Goal: Information Seeking & Learning: Find contact information

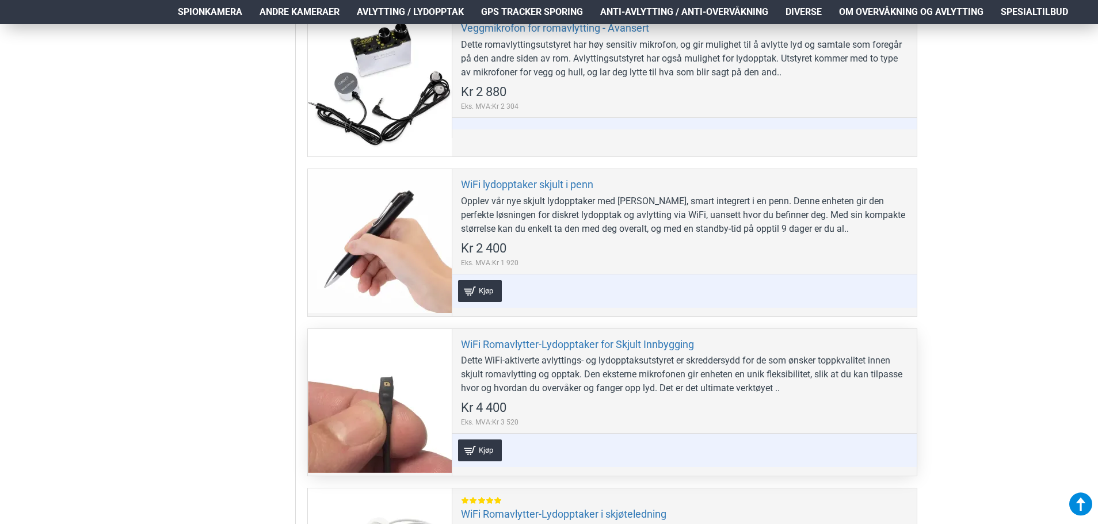
scroll to position [1324, 0]
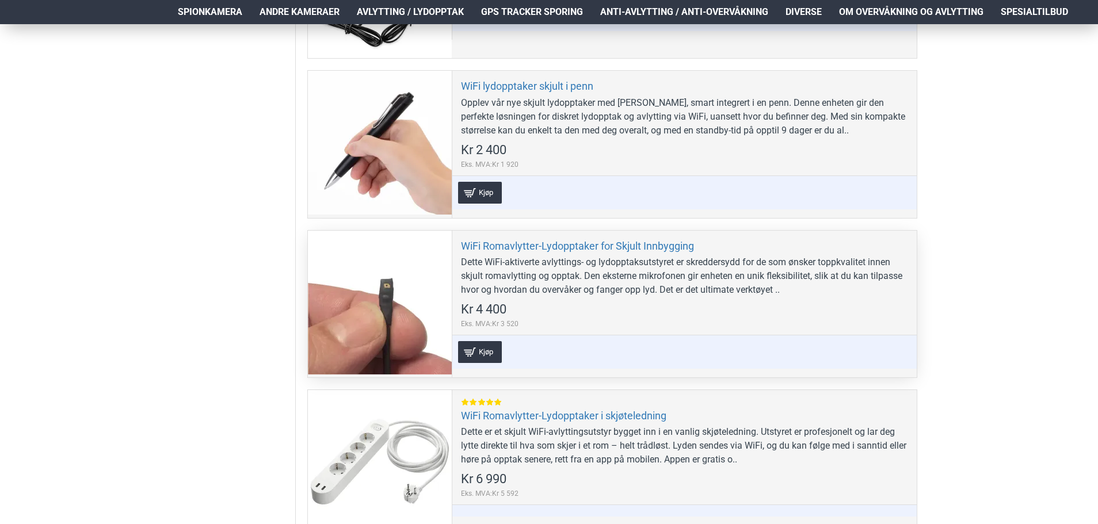
click at [390, 326] on div at bounding box center [380, 303] width 144 height 144
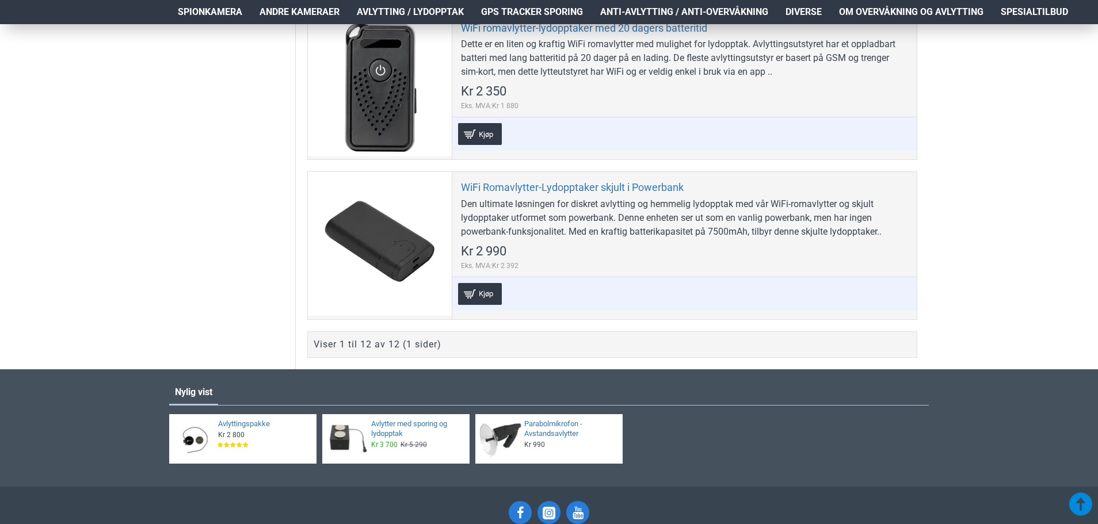
scroll to position [2304, 0]
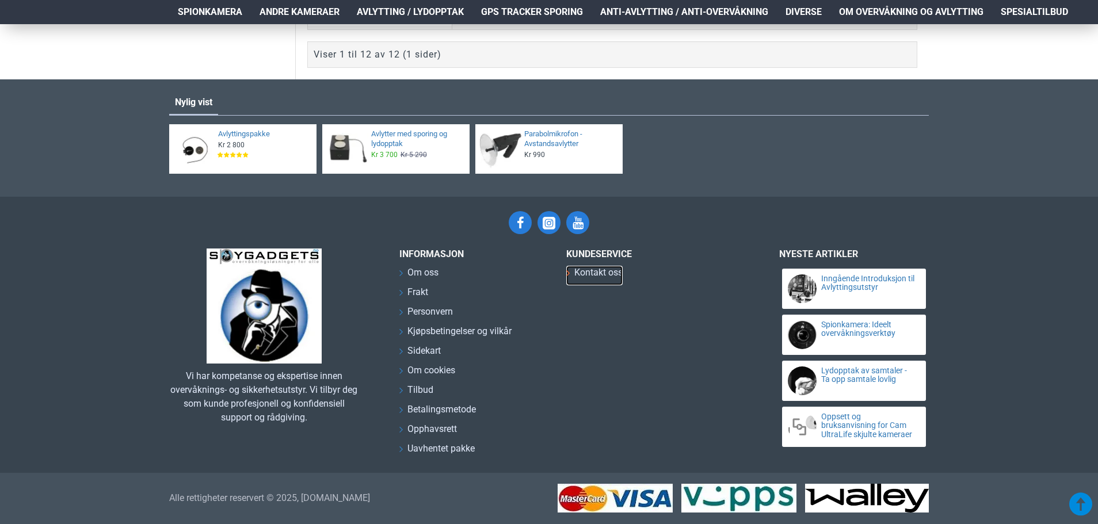
click at [607, 272] on span "Kontakt oss" at bounding box center [598, 273] width 48 height 14
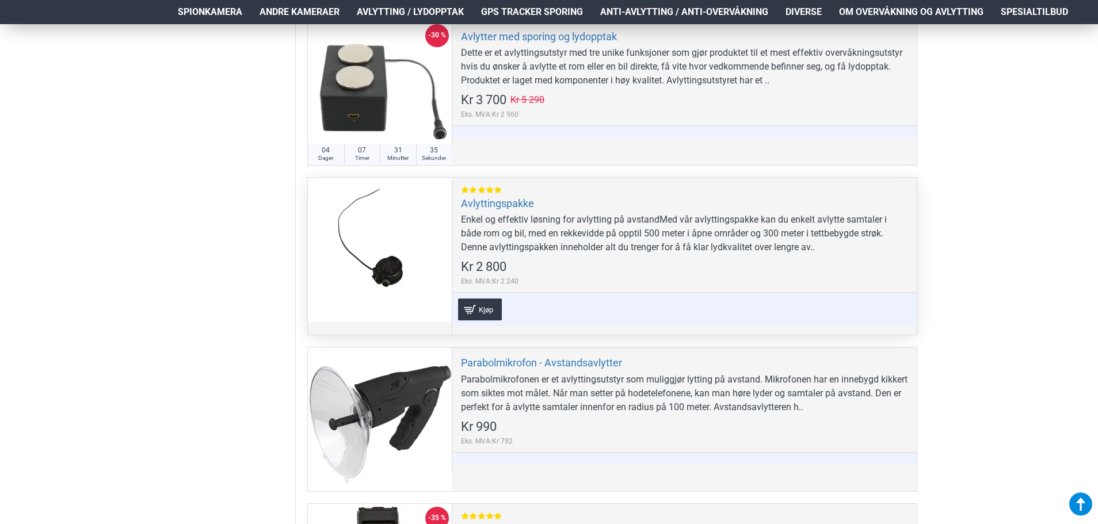
scroll to position [405, 0]
click at [393, 222] on div at bounding box center [380, 249] width 144 height 144
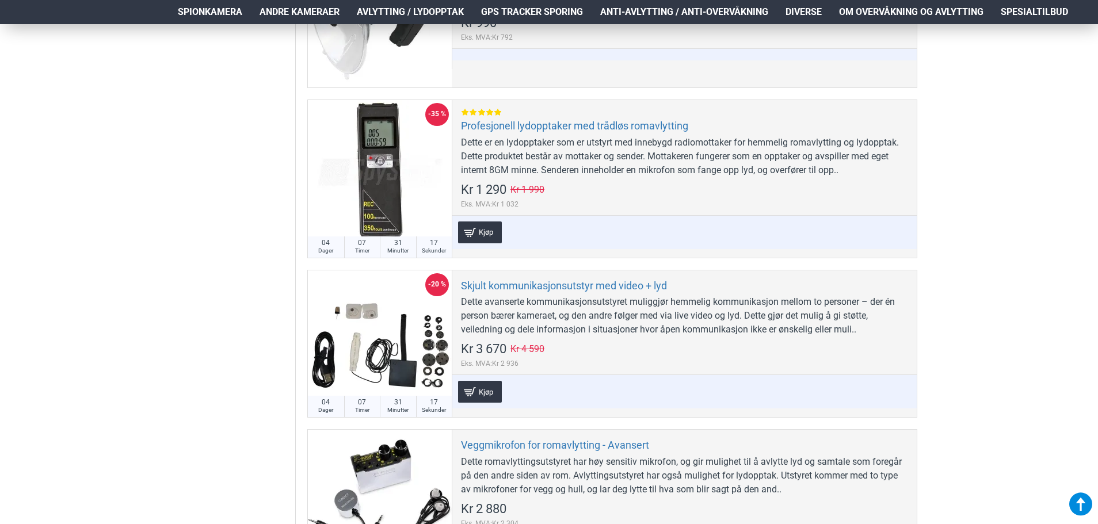
scroll to position [866, 0]
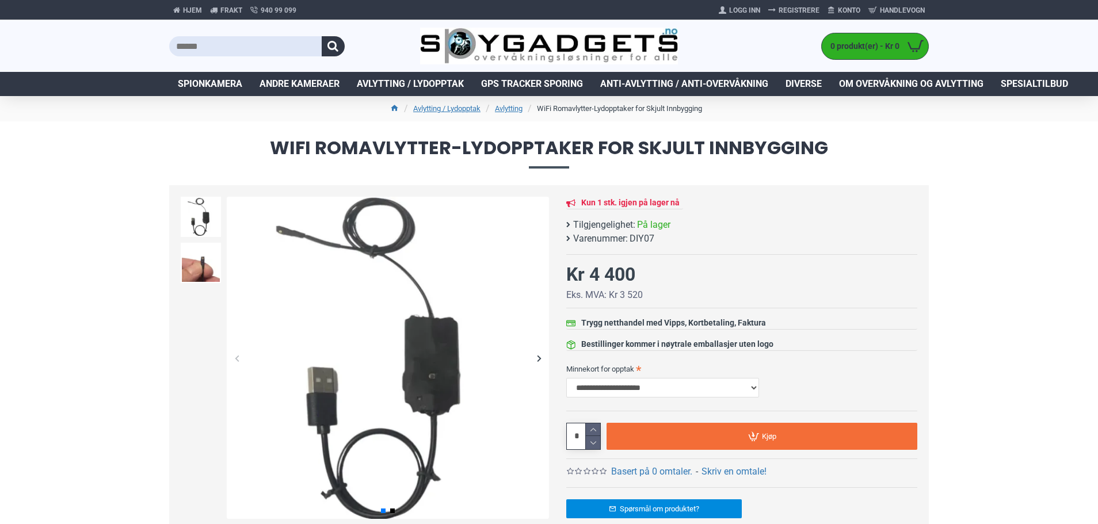
click at [536, 360] on div "Next slide" at bounding box center [539, 358] width 20 height 20
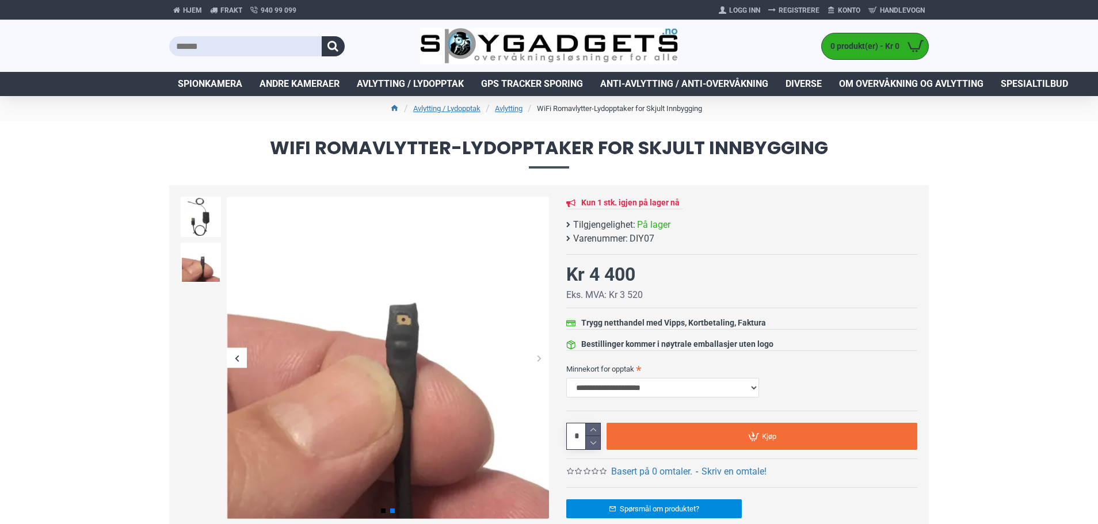
click at [536, 360] on div "Next slide" at bounding box center [539, 358] width 20 height 20
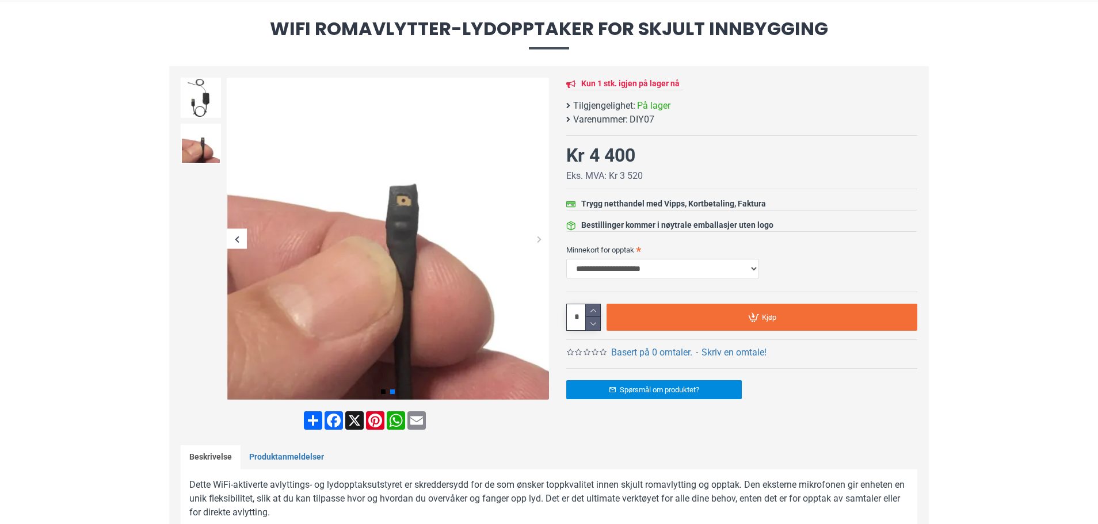
scroll to position [58, 0]
